Goal: Complete application form

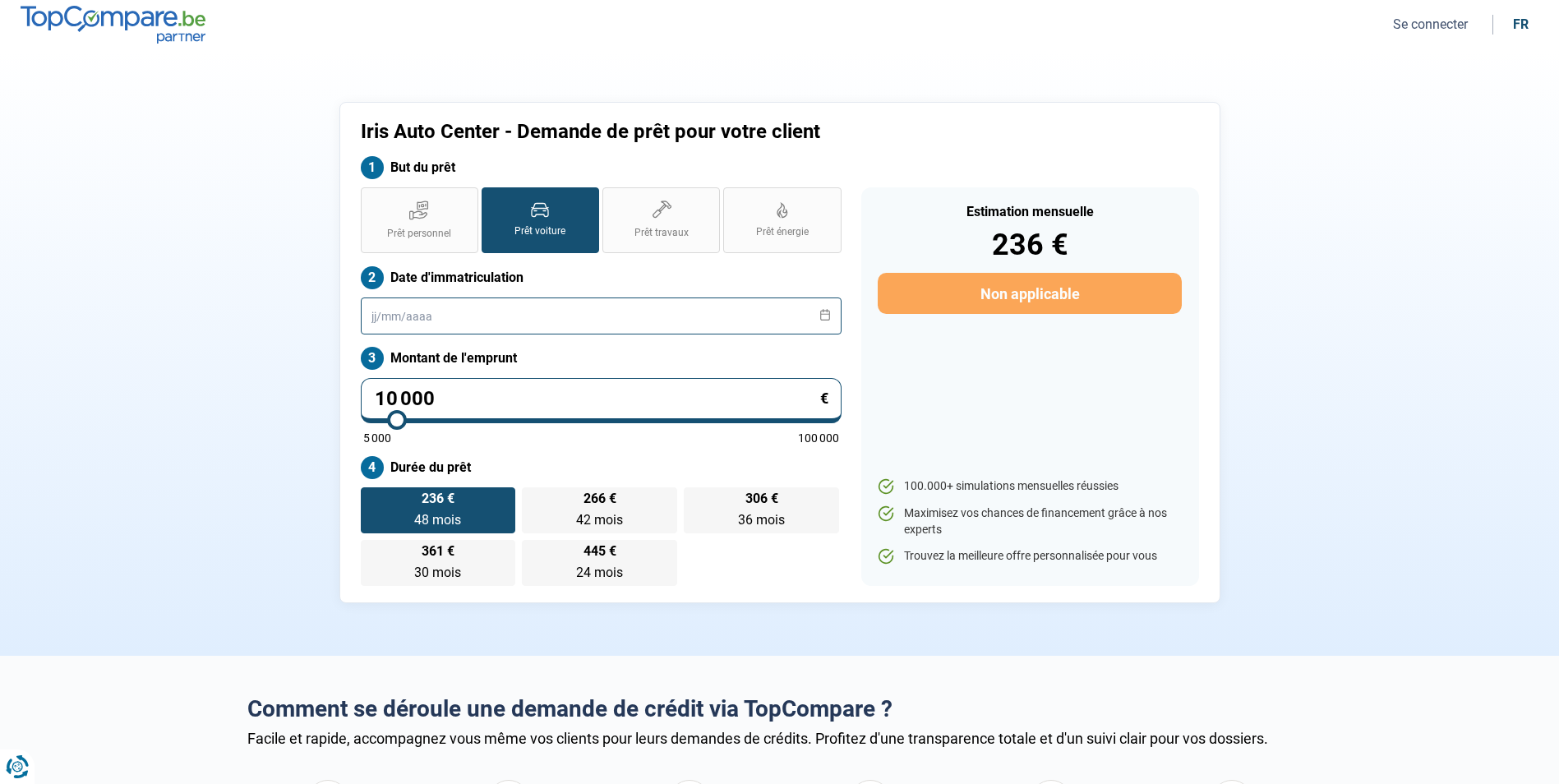
click at [554, 328] on input "text" at bounding box center [601, 316] width 481 height 37
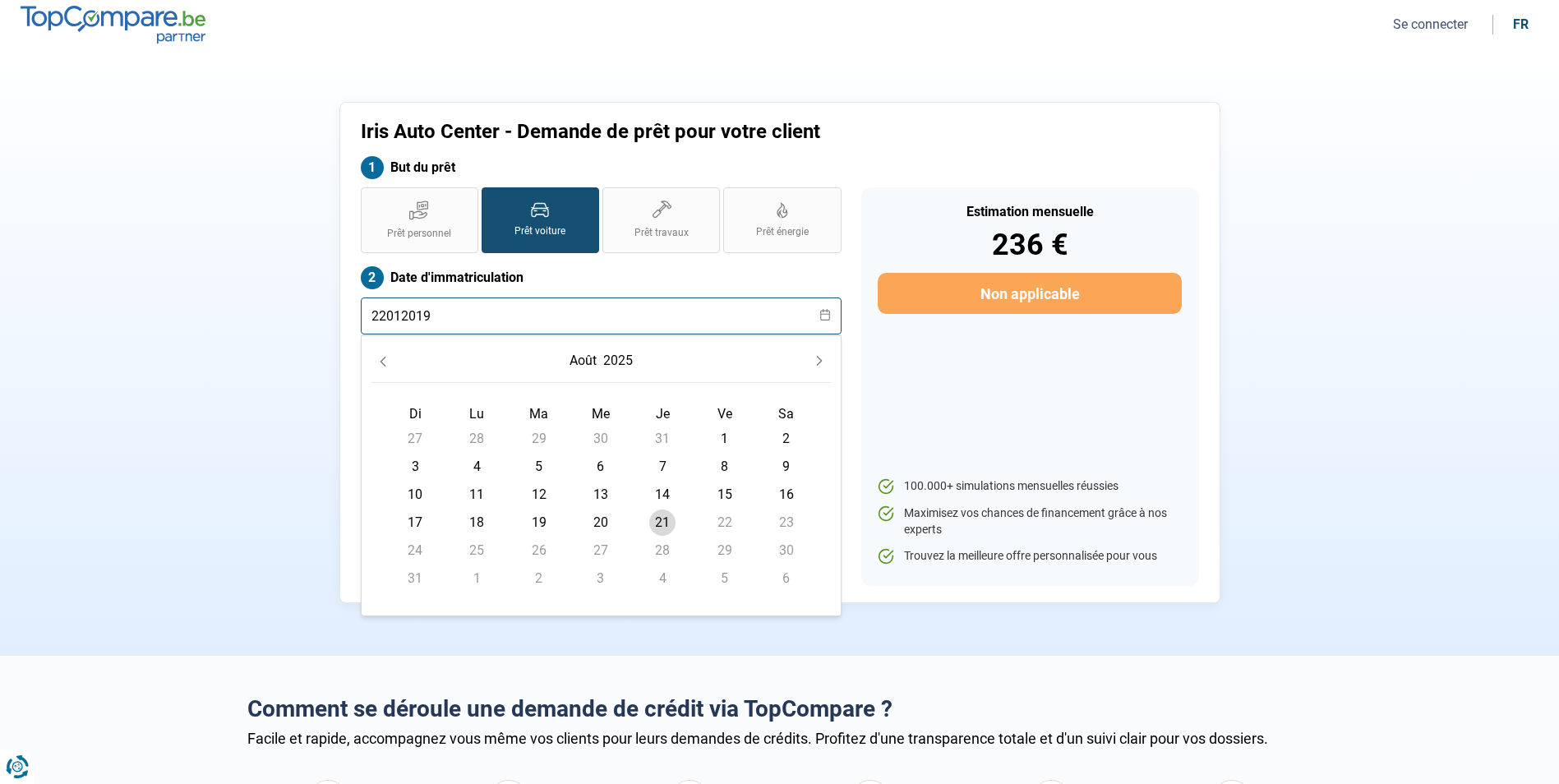
type input "22012019"
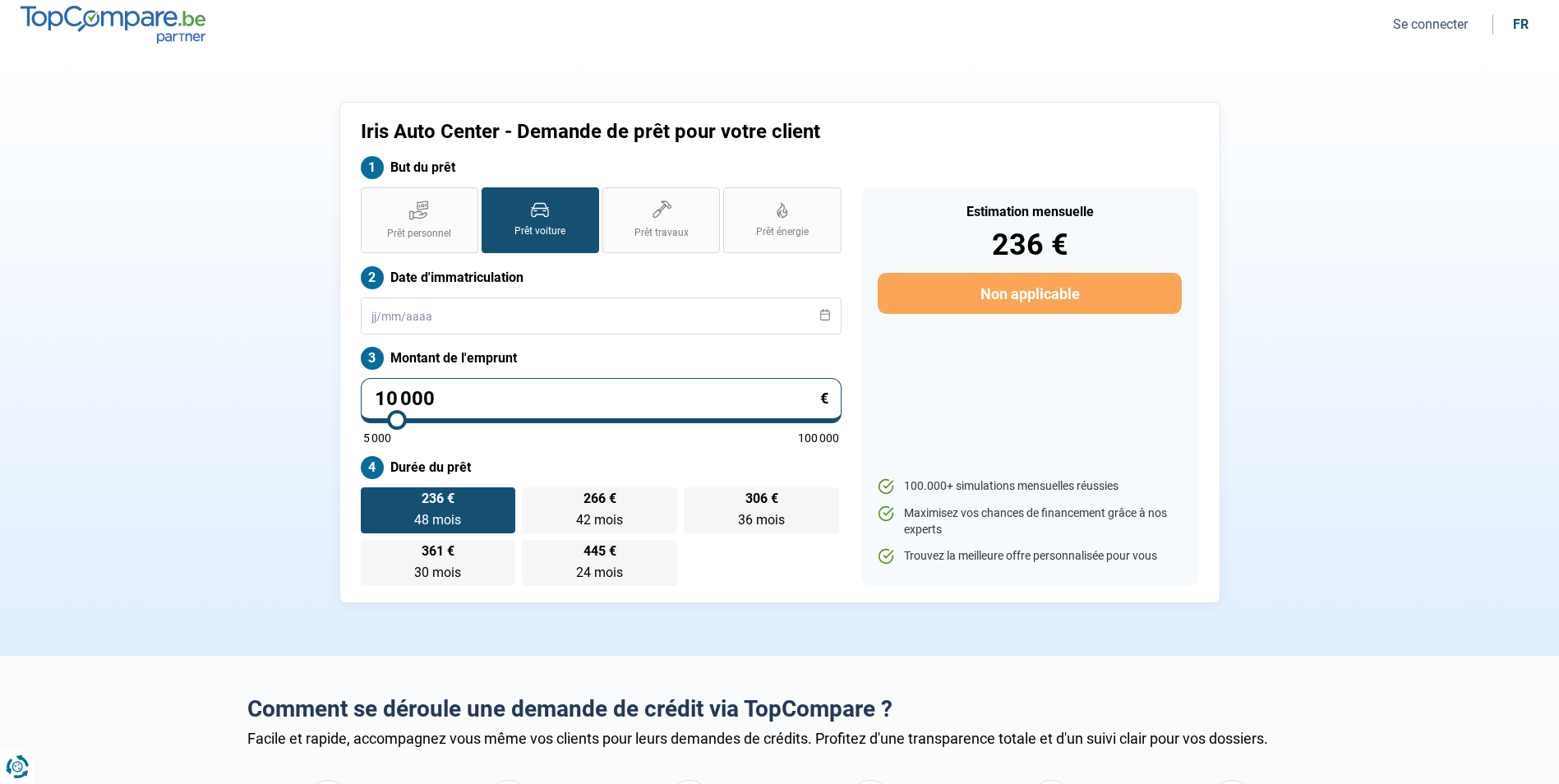
click at [495, 398] on input "10 000" at bounding box center [601, 401] width 481 height 46
click at [475, 319] on input "text" at bounding box center [601, 316] width 481 height 37
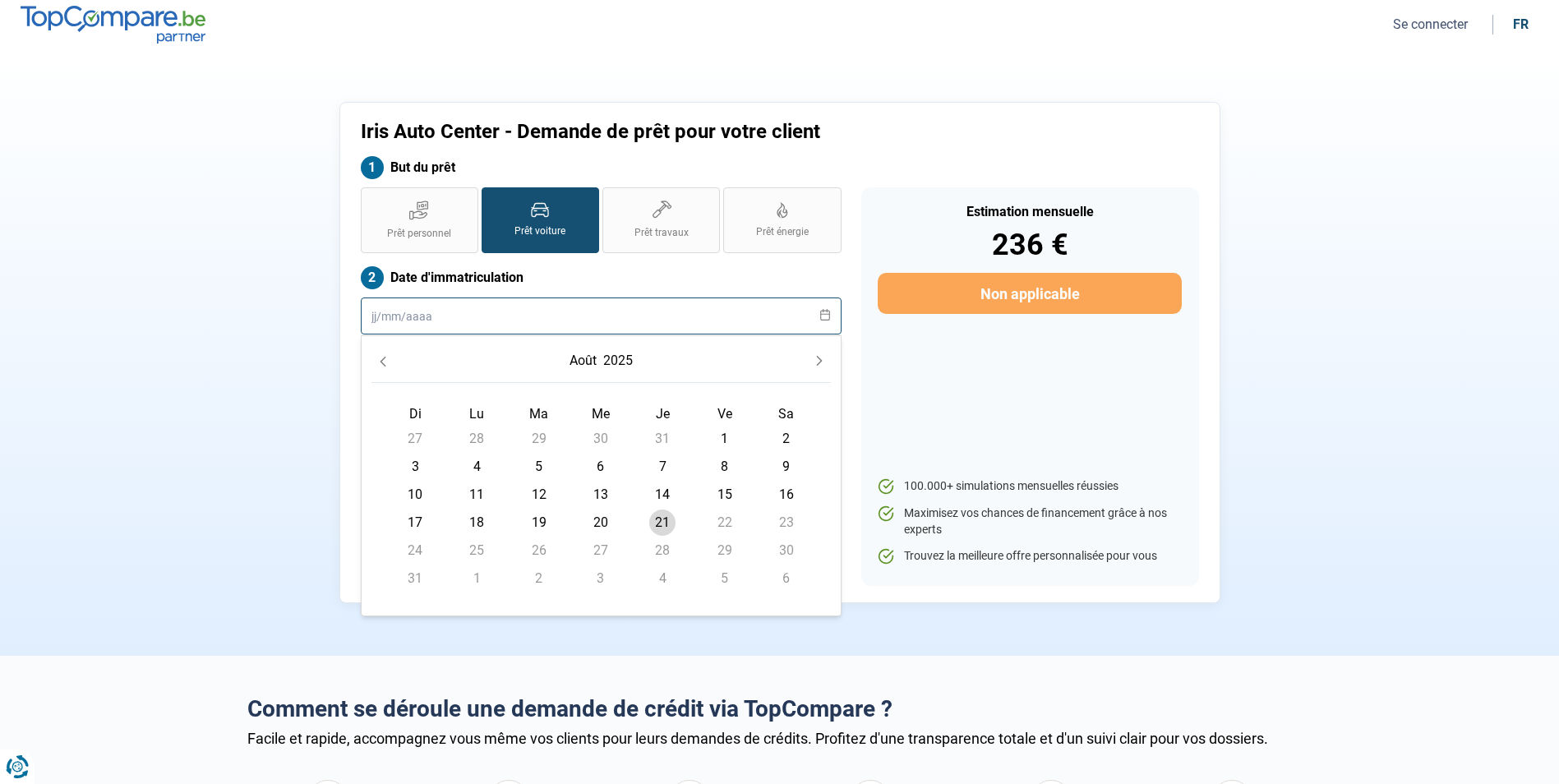
click at [500, 319] on input "text" at bounding box center [601, 316] width 481 height 37
type input "22012019"
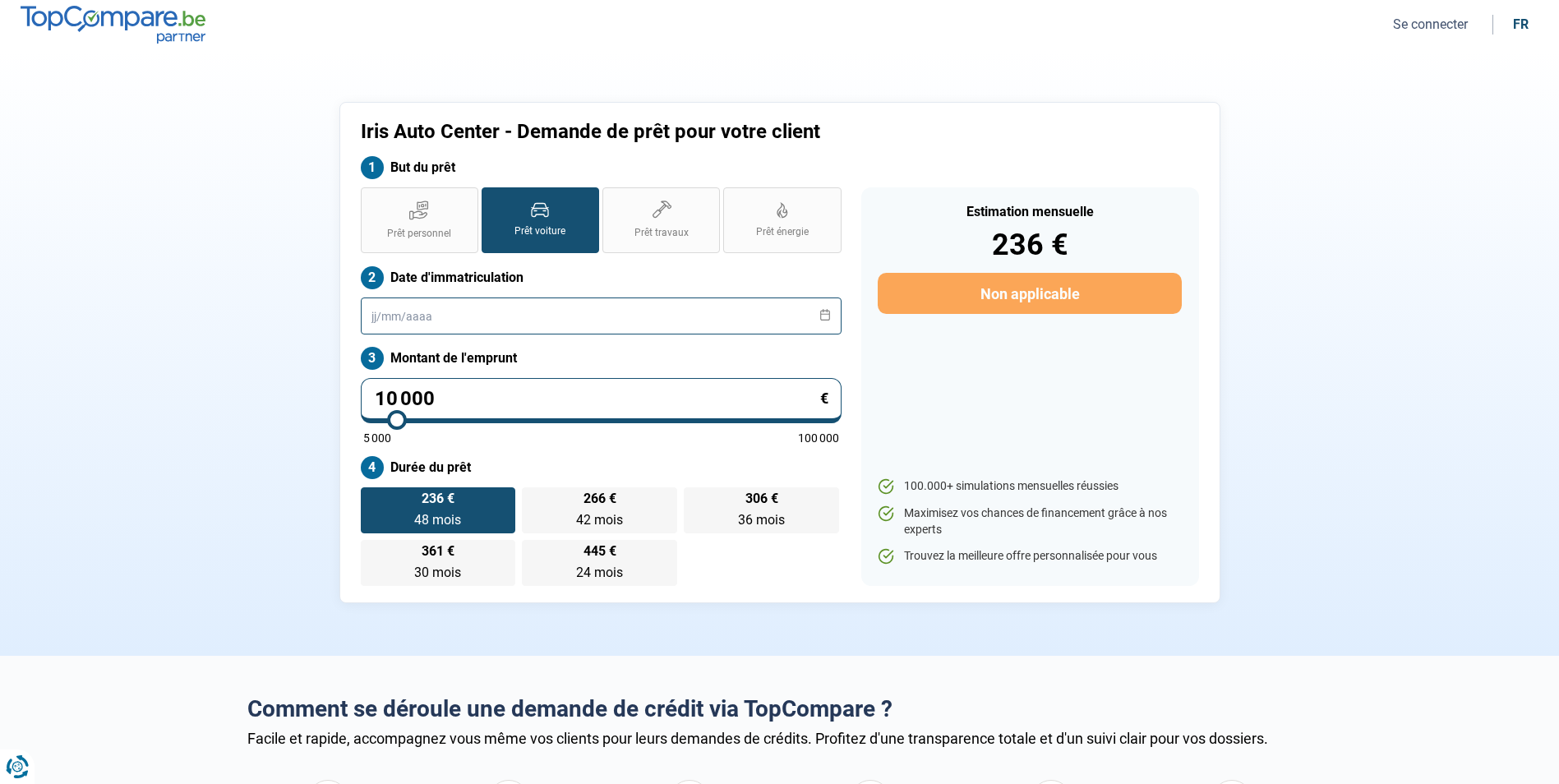
click at [500, 319] on input "text" at bounding box center [601, 316] width 481 height 37
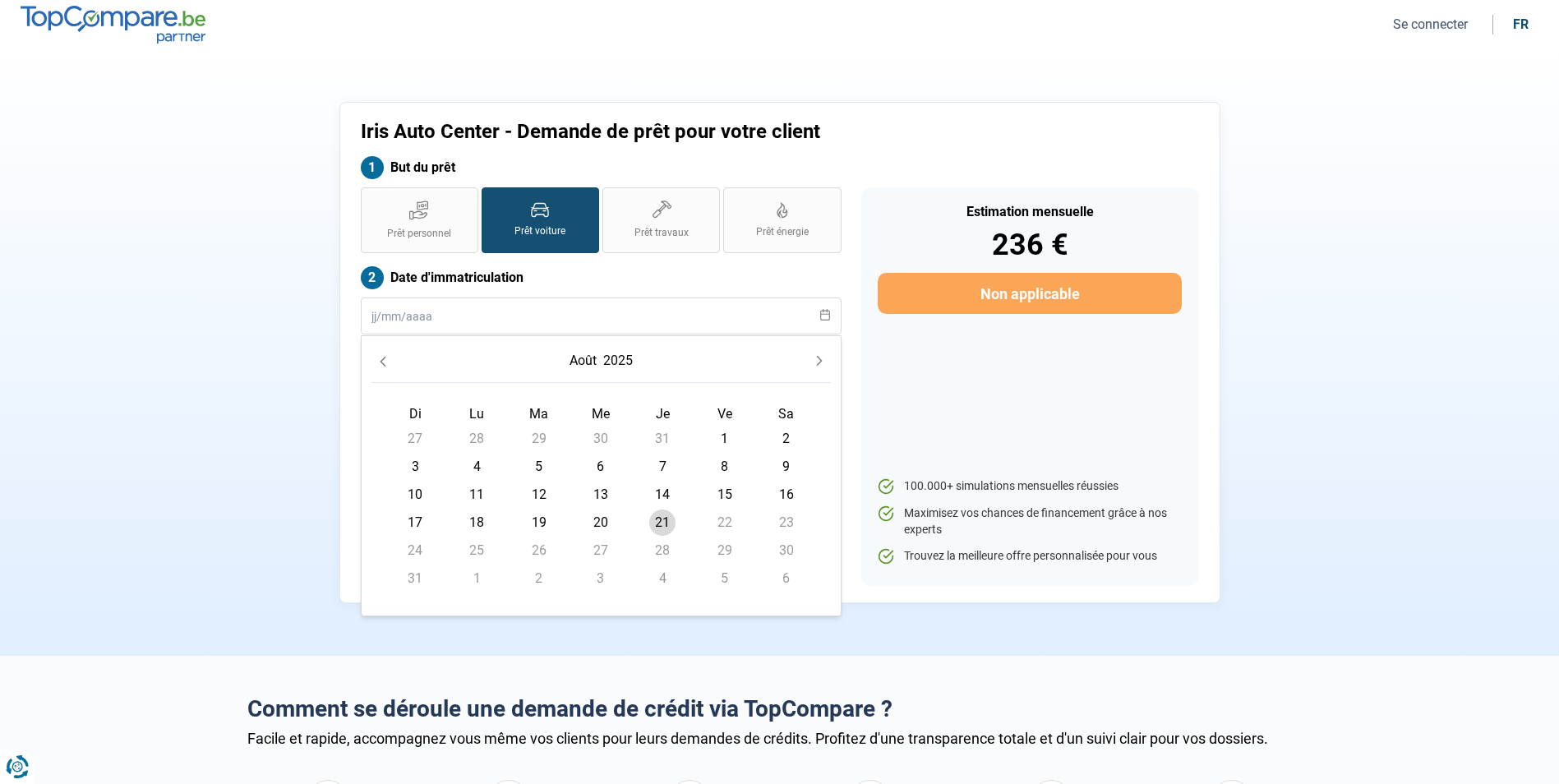
click at [611, 361] on button "2025" at bounding box center [618, 361] width 37 height 29
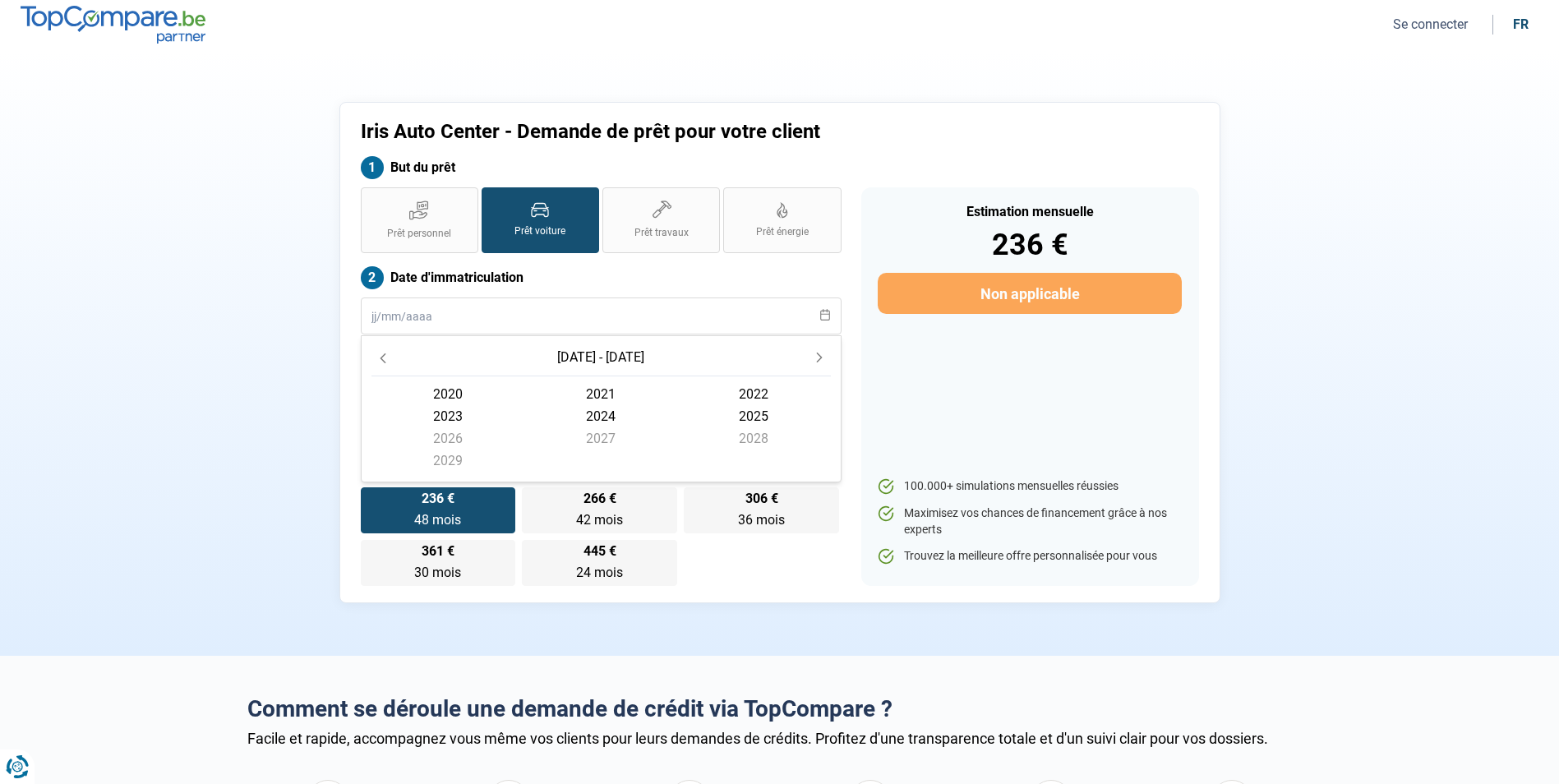
click at [377, 360] on icon "Previous Decade" at bounding box center [382, 358] width 12 height 12
click at [454, 456] on span "2019" at bounding box center [447, 461] width 152 height 22
click at [525, 395] on span "janvier" at bounding box center [601, 401] width 152 height 22
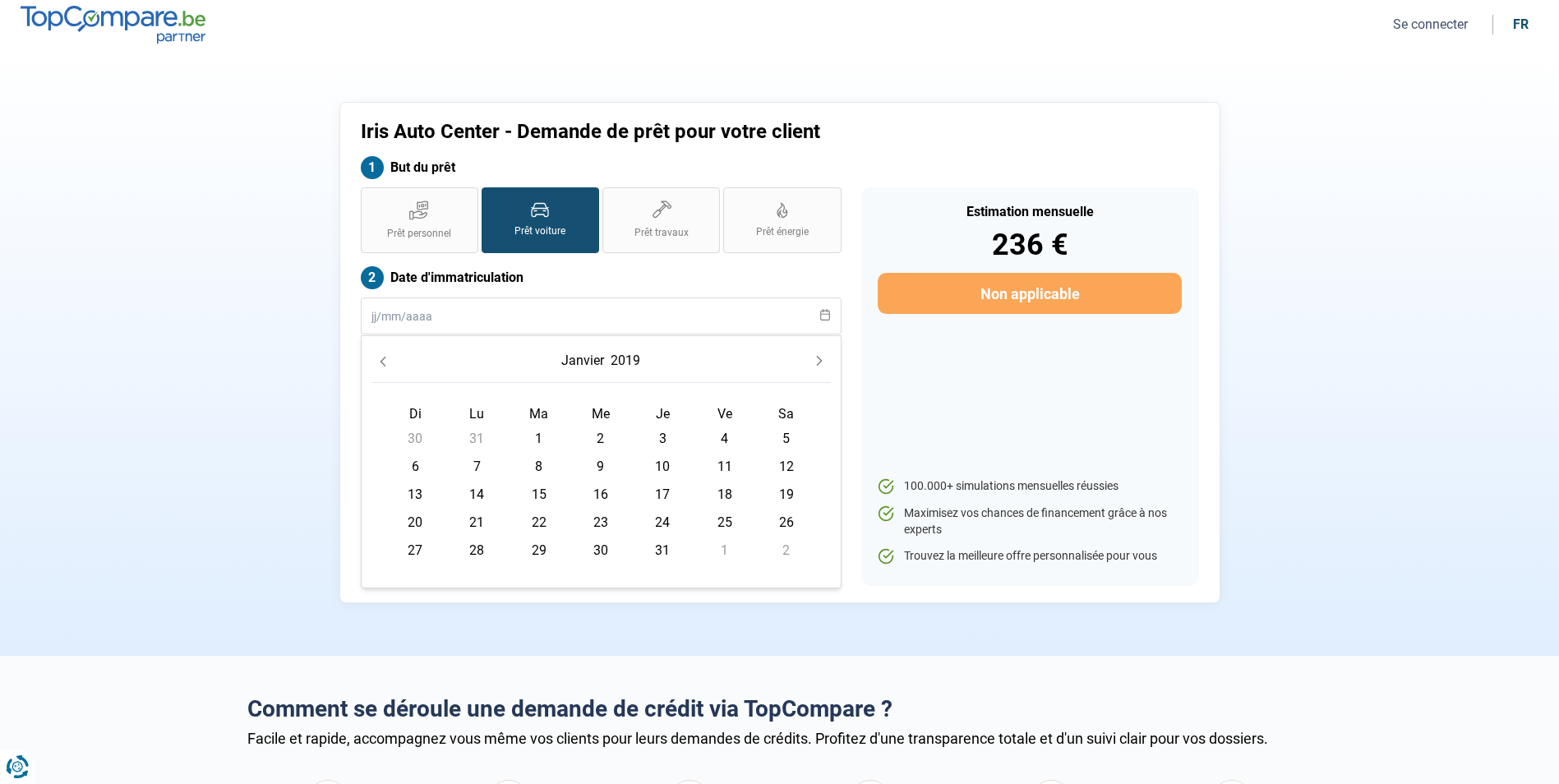
click at [529, 524] on span "22" at bounding box center [539, 522] width 26 height 26
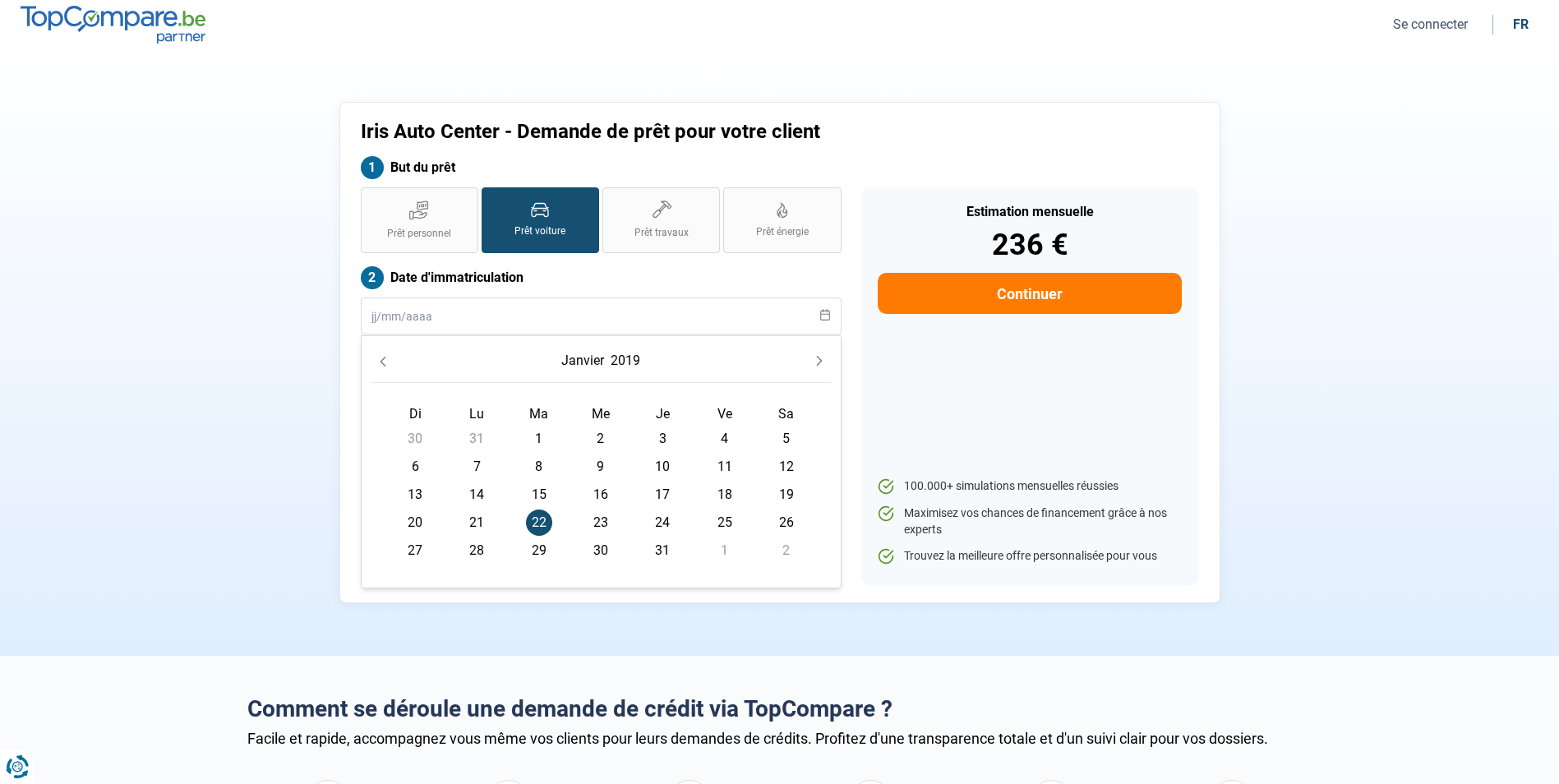
type input "[DATE]"
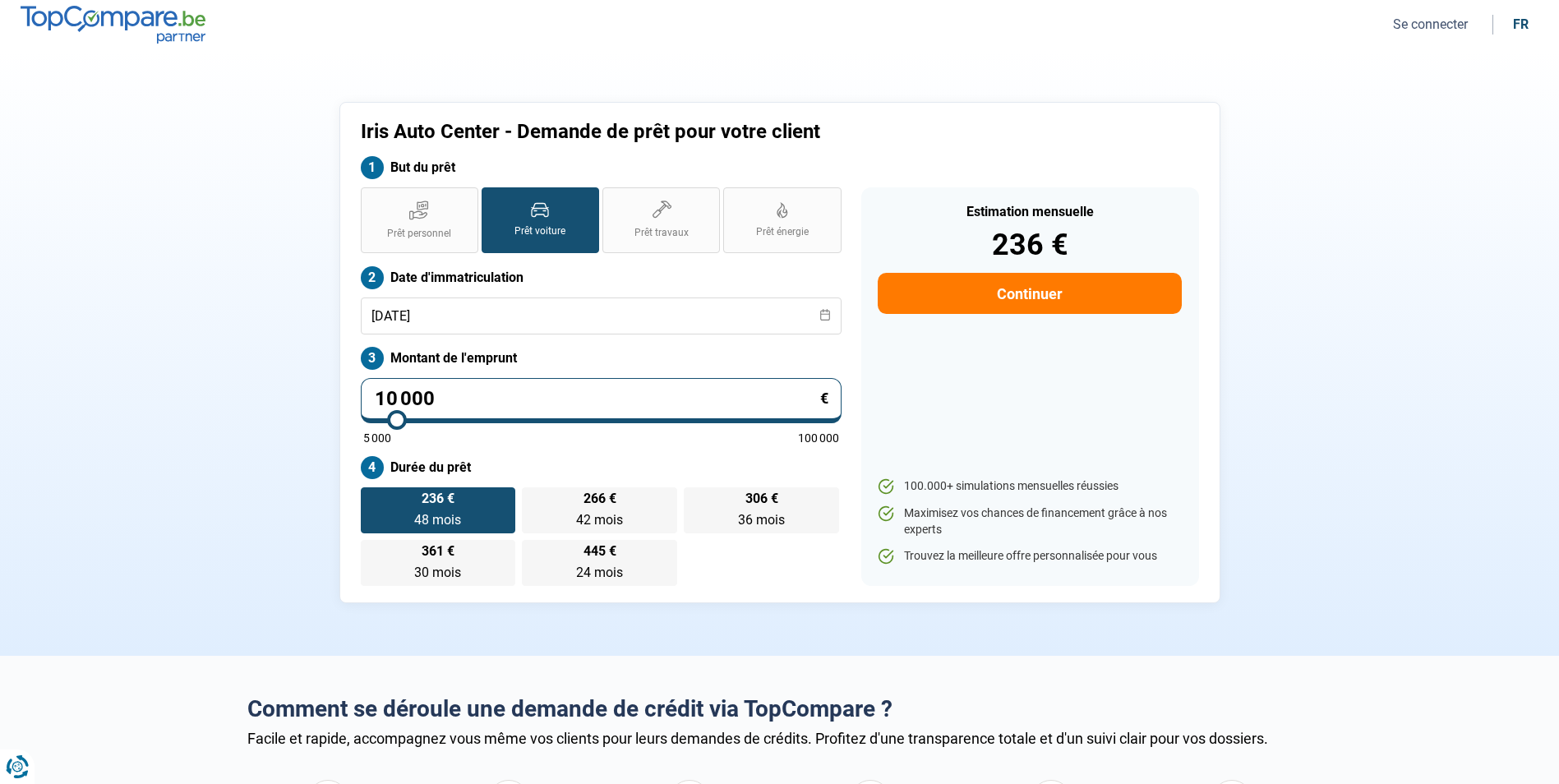
click at [456, 400] on input "10 000" at bounding box center [601, 401] width 481 height 46
type input "1"
type input "5000"
type input "13"
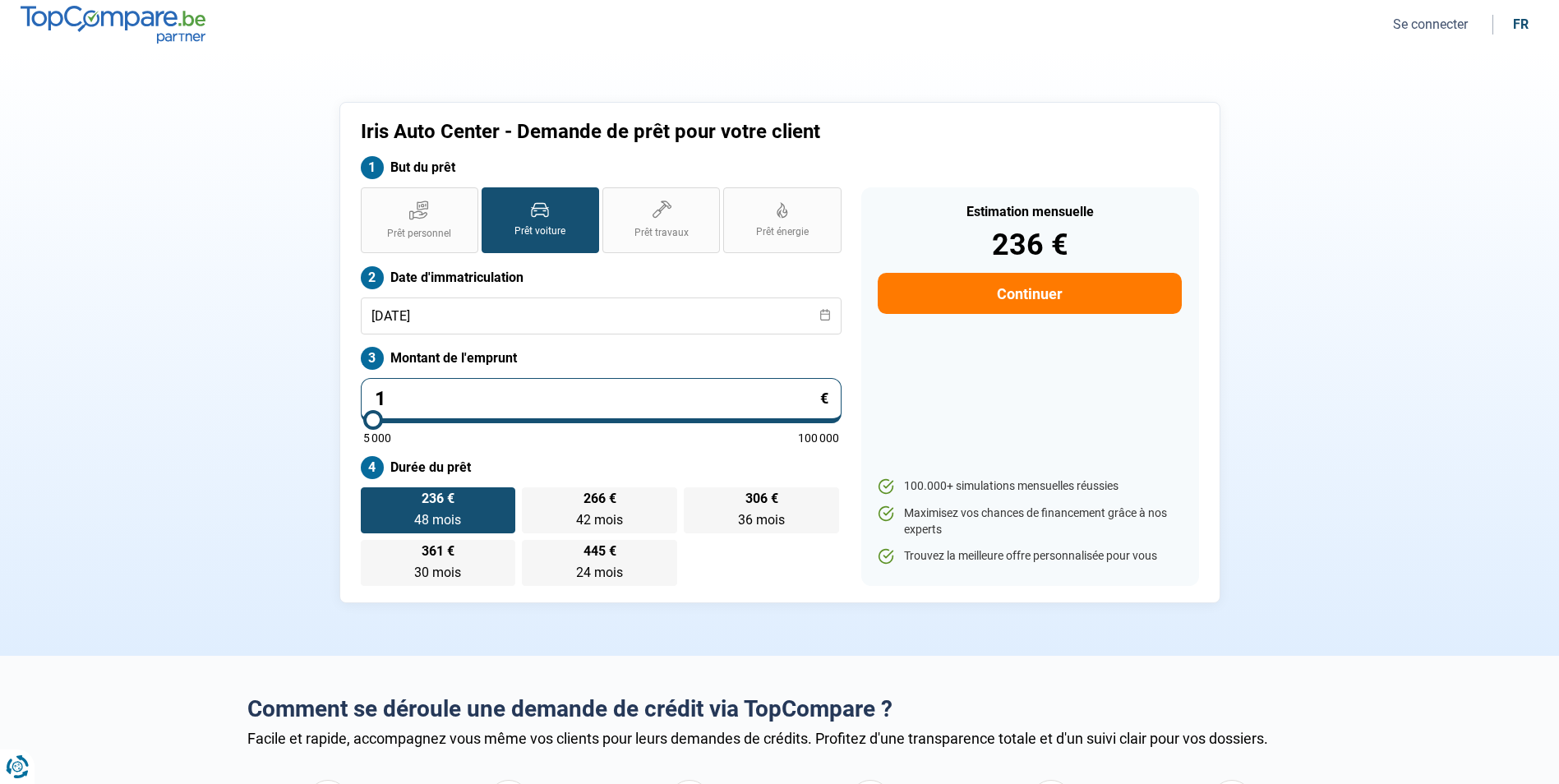
type input "5000"
type input "5 000"
type input "5000"
radio input "true"
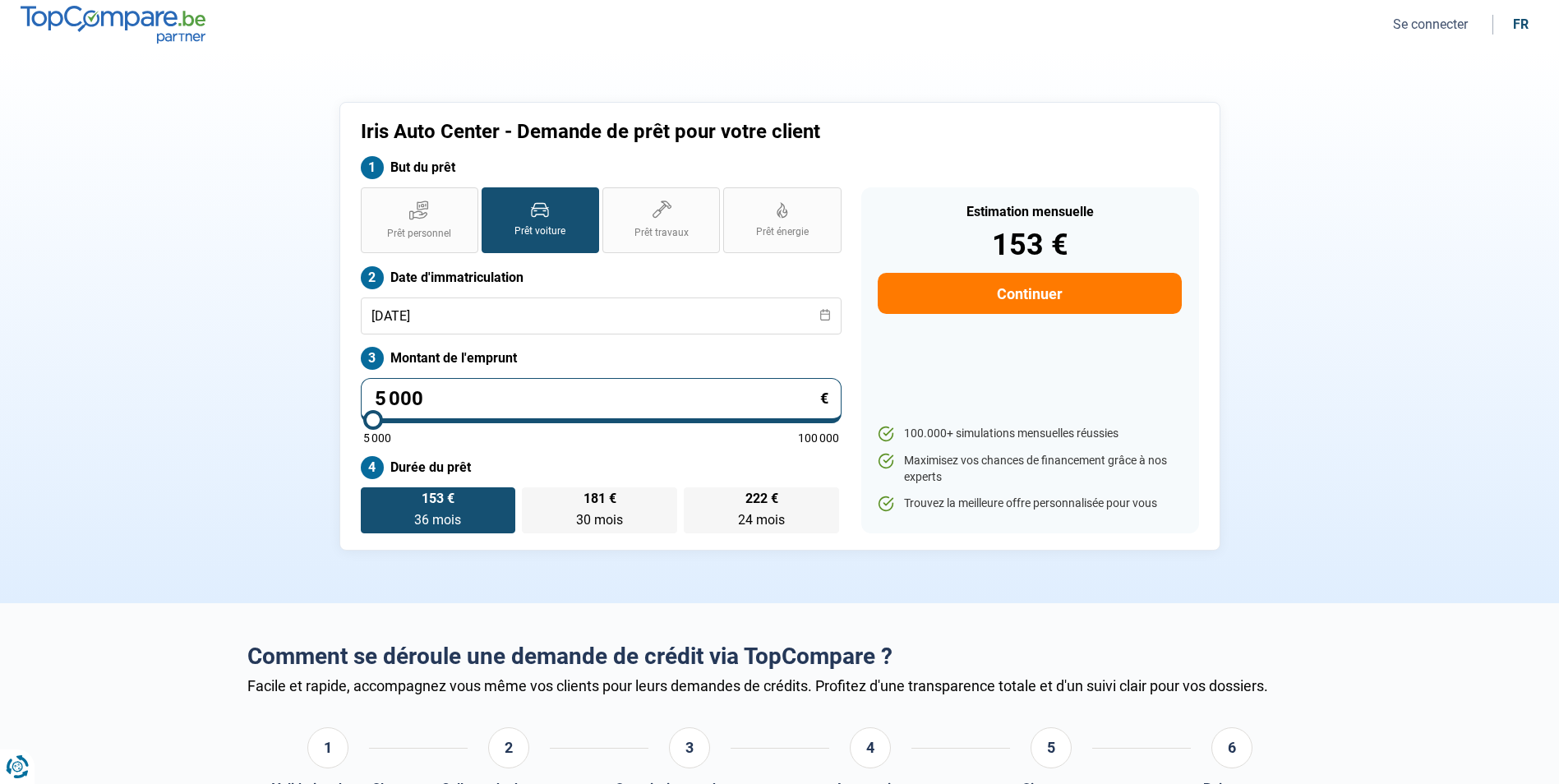
click at [433, 401] on input "5 000" at bounding box center [601, 401] width 481 height 46
type input "1"
type input "5000"
type input "13"
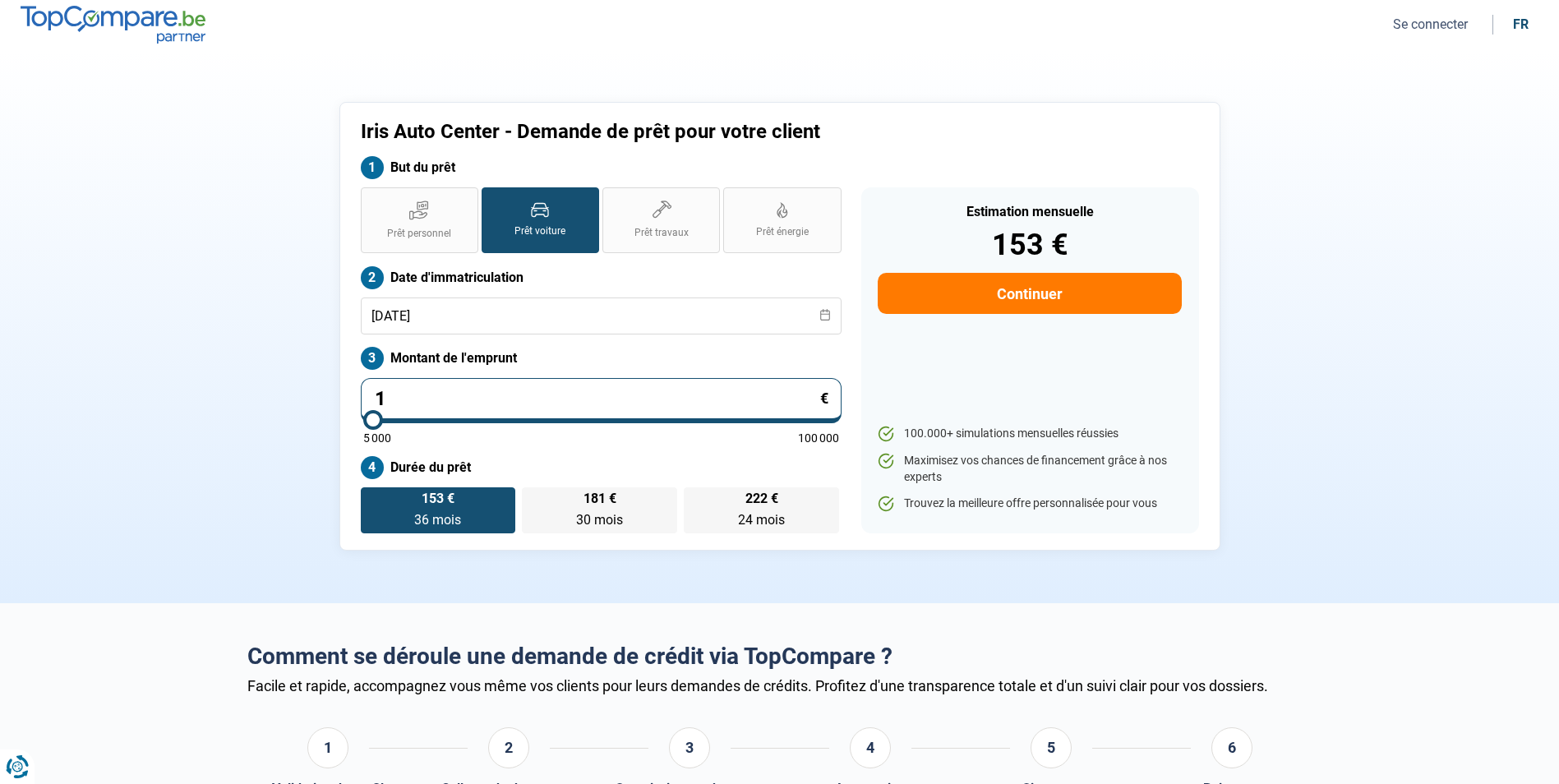
type input "5000"
type input "134"
type input "5000"
type input "1 348"
type input "5000"
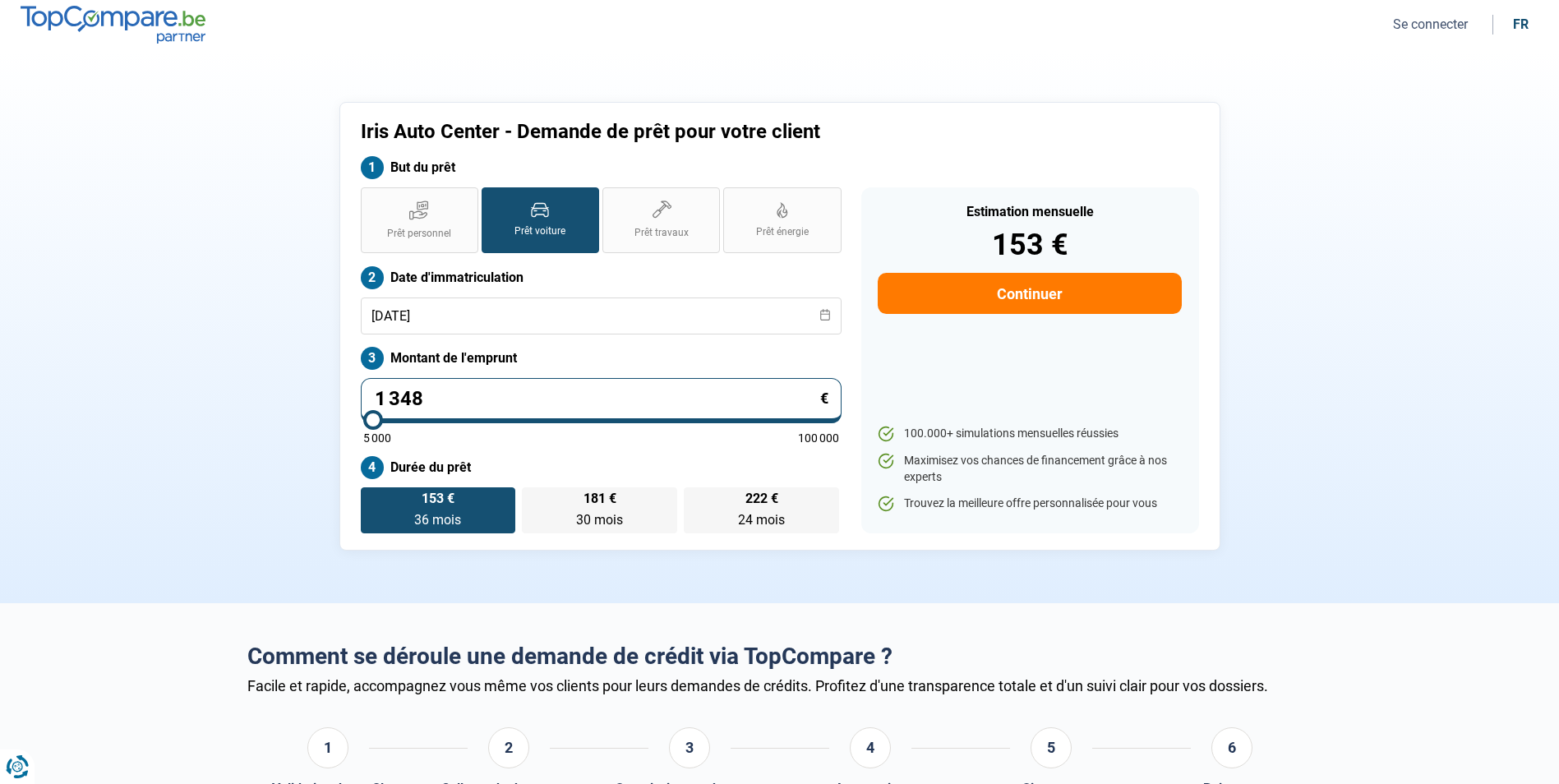
type input "13 480"
type input "13500"
type input "13 480"
type input "13500"
radio input "false"
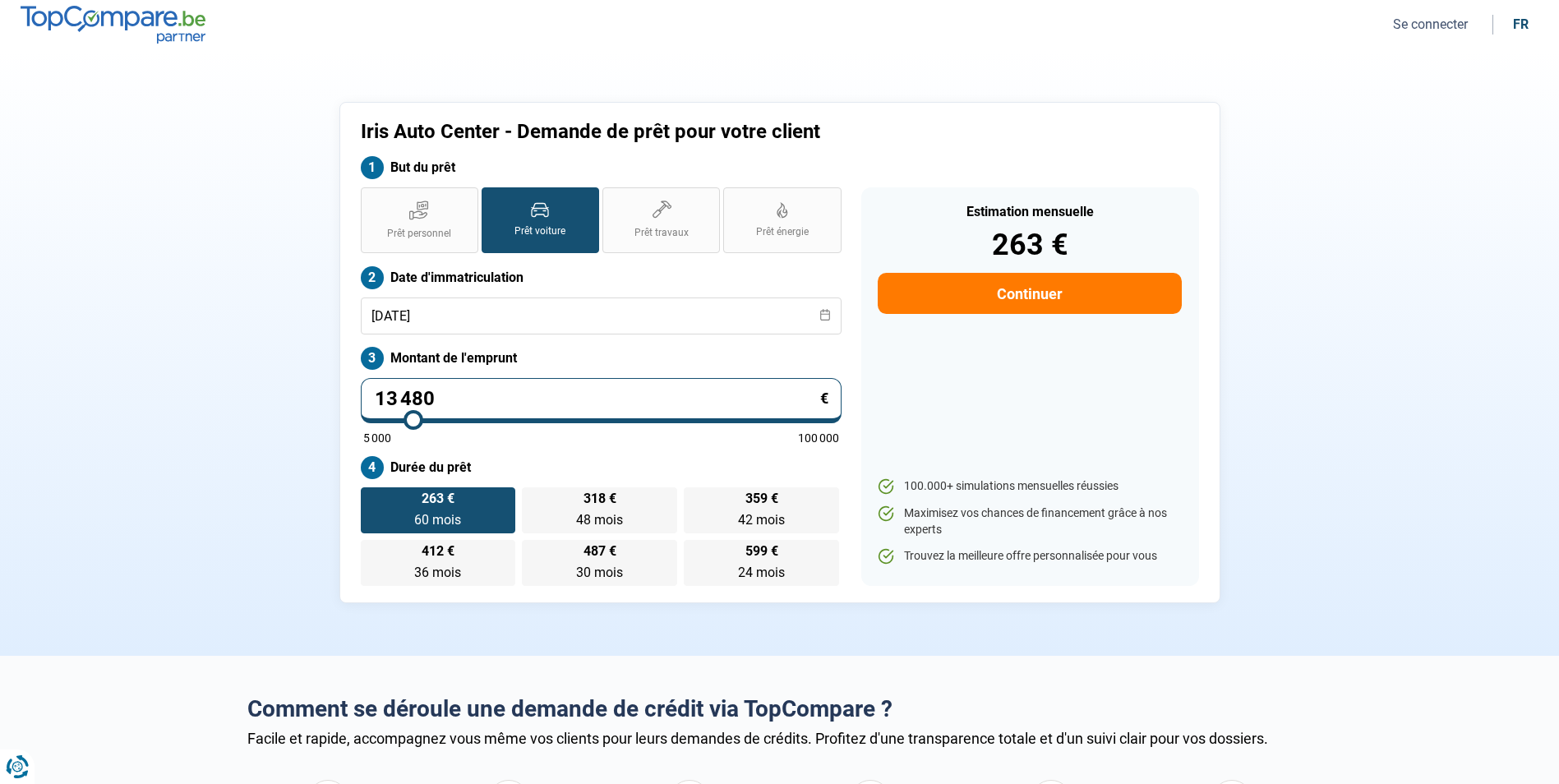
click at [971, 302] on button "Continuer" at bounding box center [1030, 293] width 303 height 41
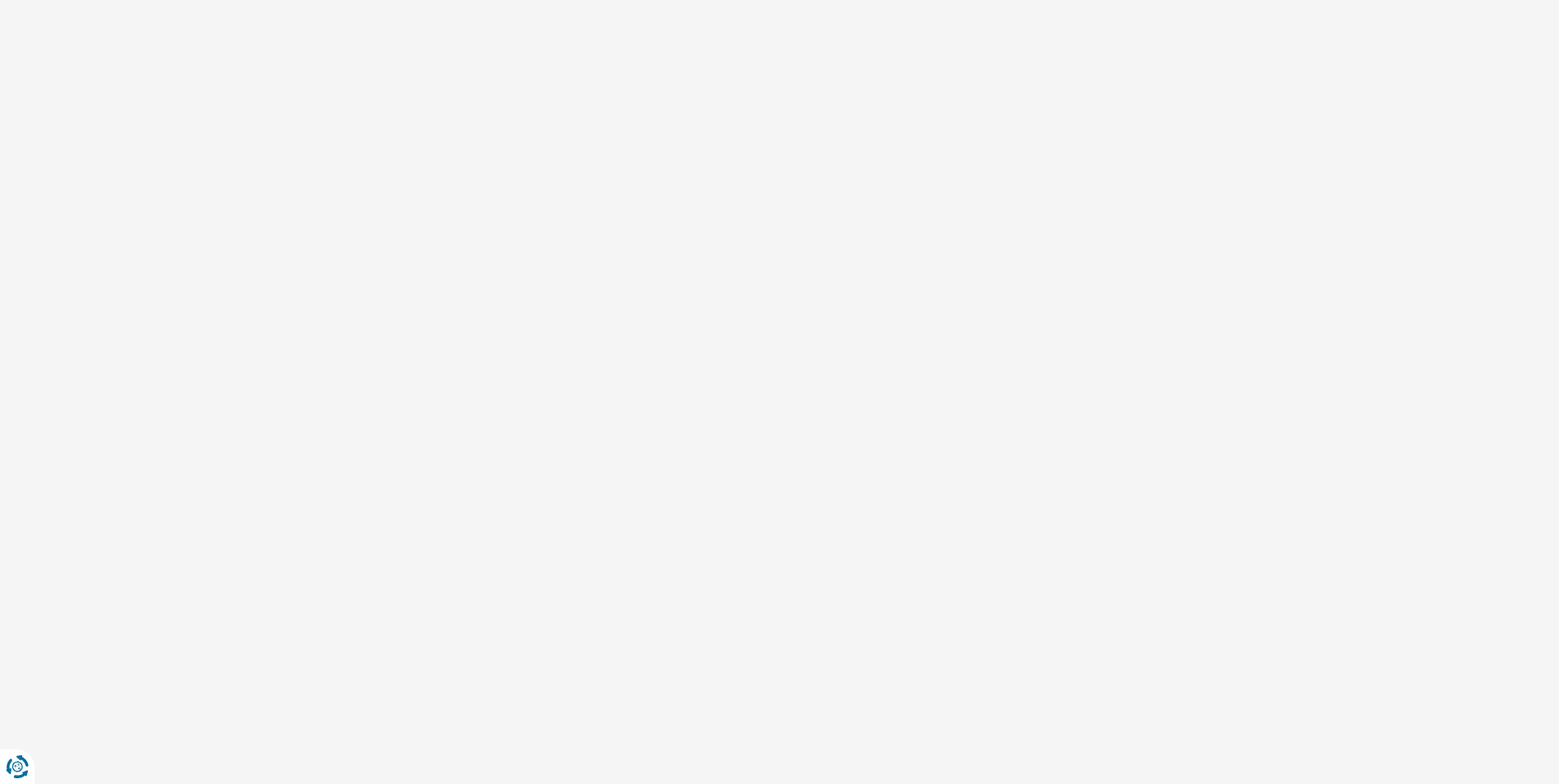
select select "32"
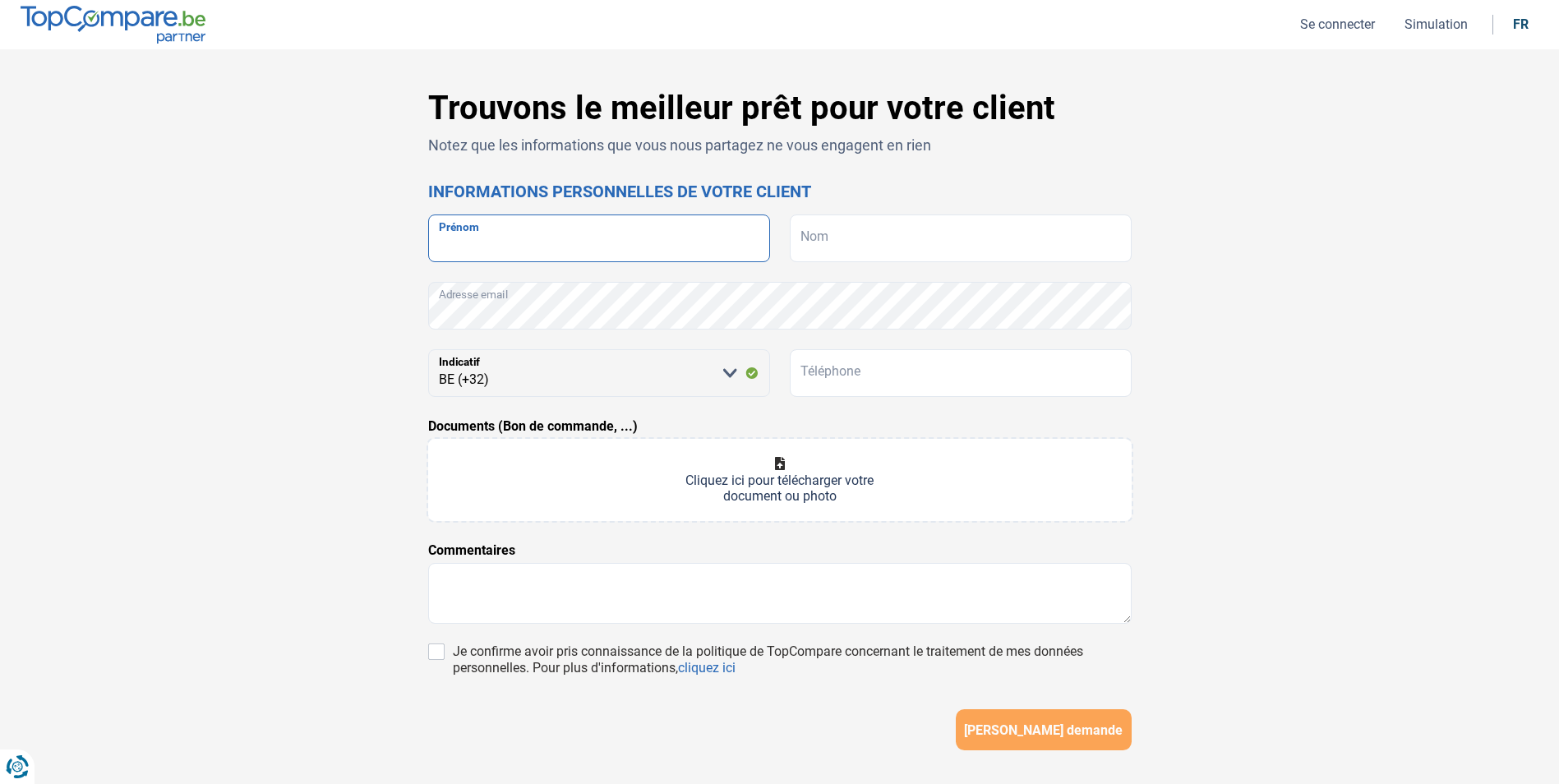
click at [467, 246] on input "Prénom" at bounding box center [599, 238] width 342 height 47
type input "[PERSON_NAME]"
type input "Alfaress"
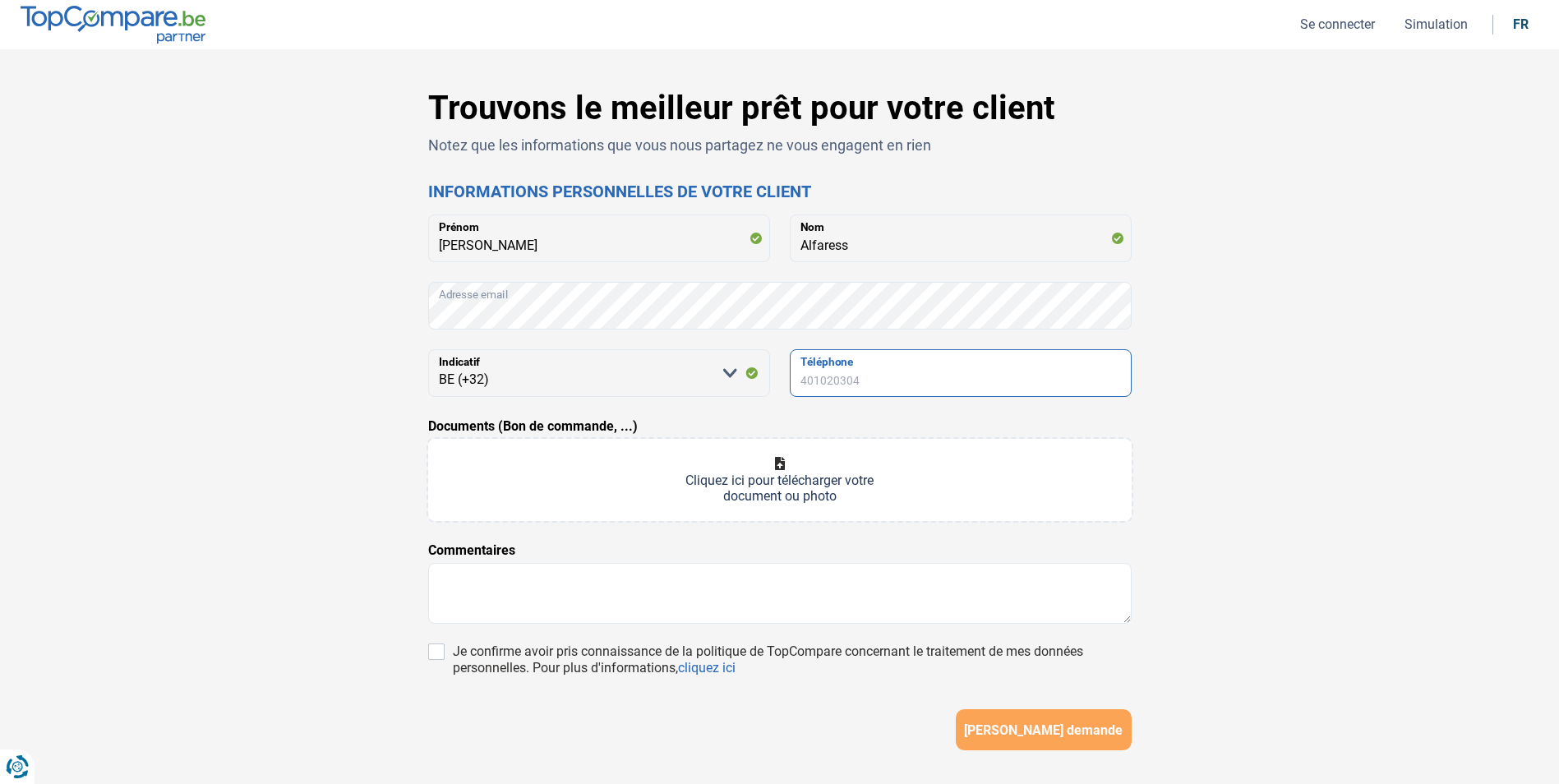
click at [855, 378] on input "Téléphone" at bounding box center [960, 373] width 342 height 47
type input "466185981"
type input "C:\fakepath\20250821171323230.pdf"
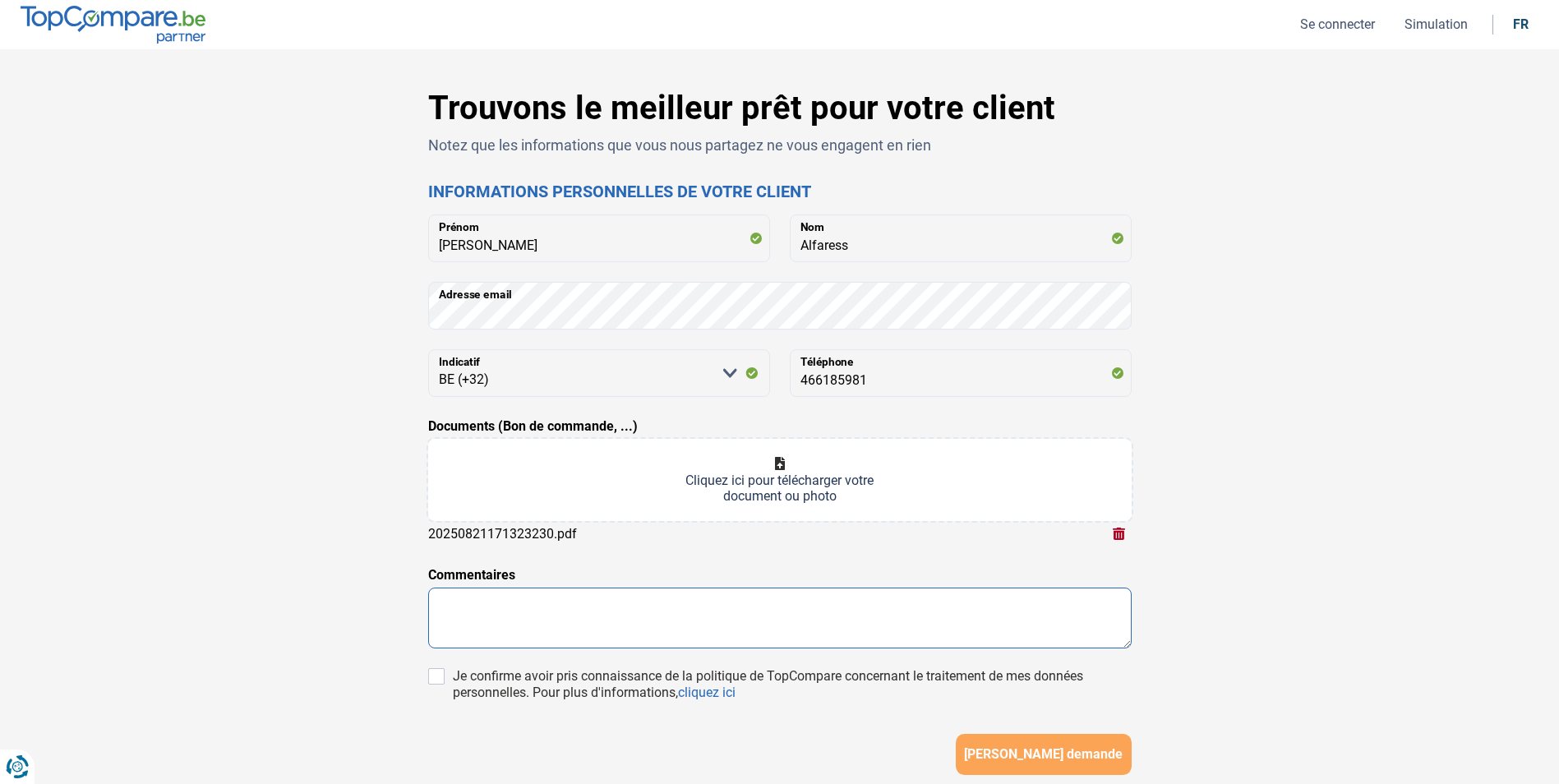
click at [494, 595] on textarea at bounding box center [780, 618] width 704 height 61
click at [433, 682] on input "Je confirme avoir pris connaissance de la politique de TopCompare concernant le…" at bounding box center [436, 676] width 16 height 16
checkbox input "true"
click at [1053, 748] on span "[PERSON_NAME] demande" at bounding box center [1043, 755] width 159 height 16
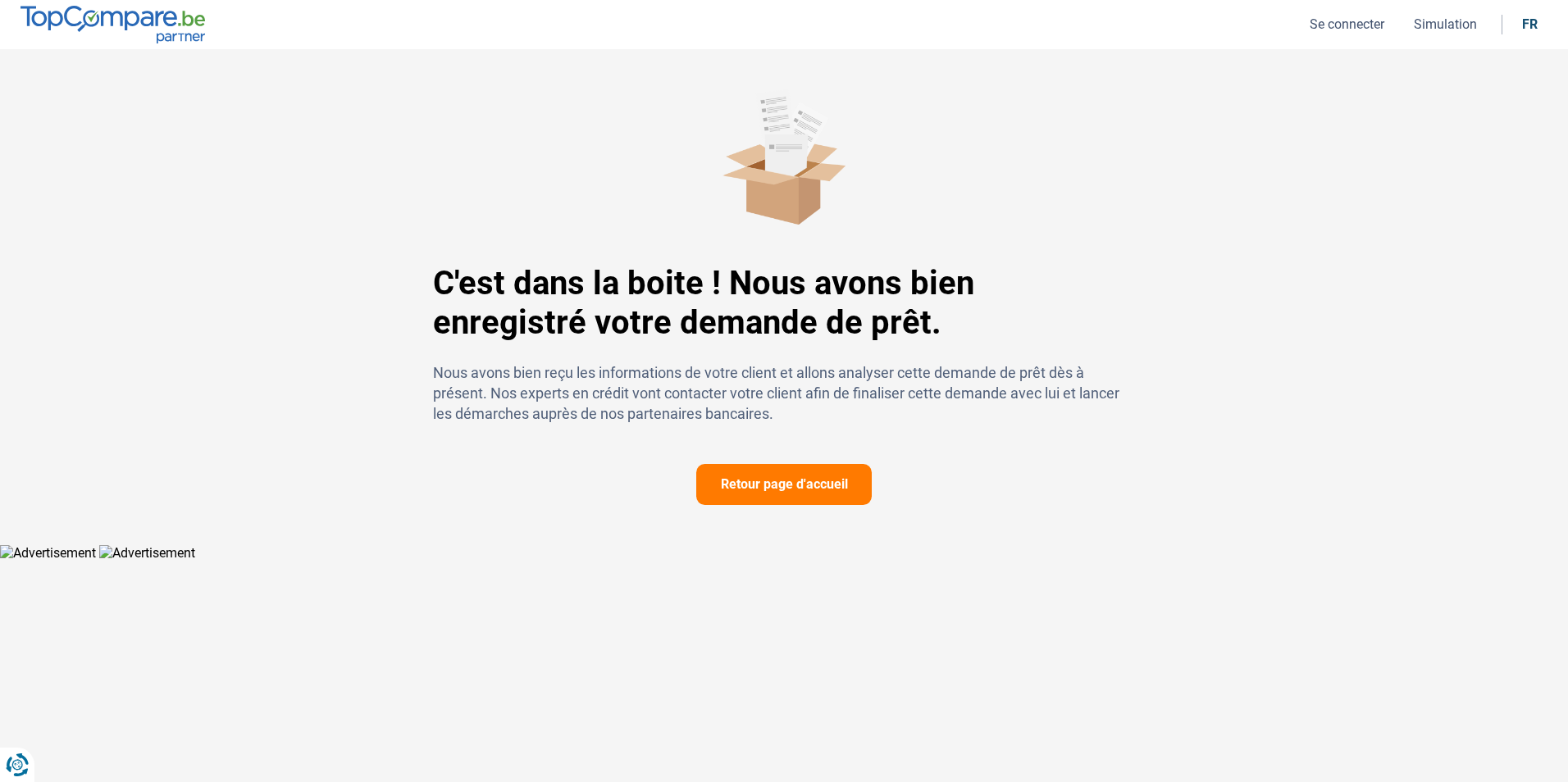
click at [821, 475] on button "Retour page d'accueil" at bounding box center [784, 484] width 176 height 41
